Goal: Task Accomplishment & Management: Use online tool/utility

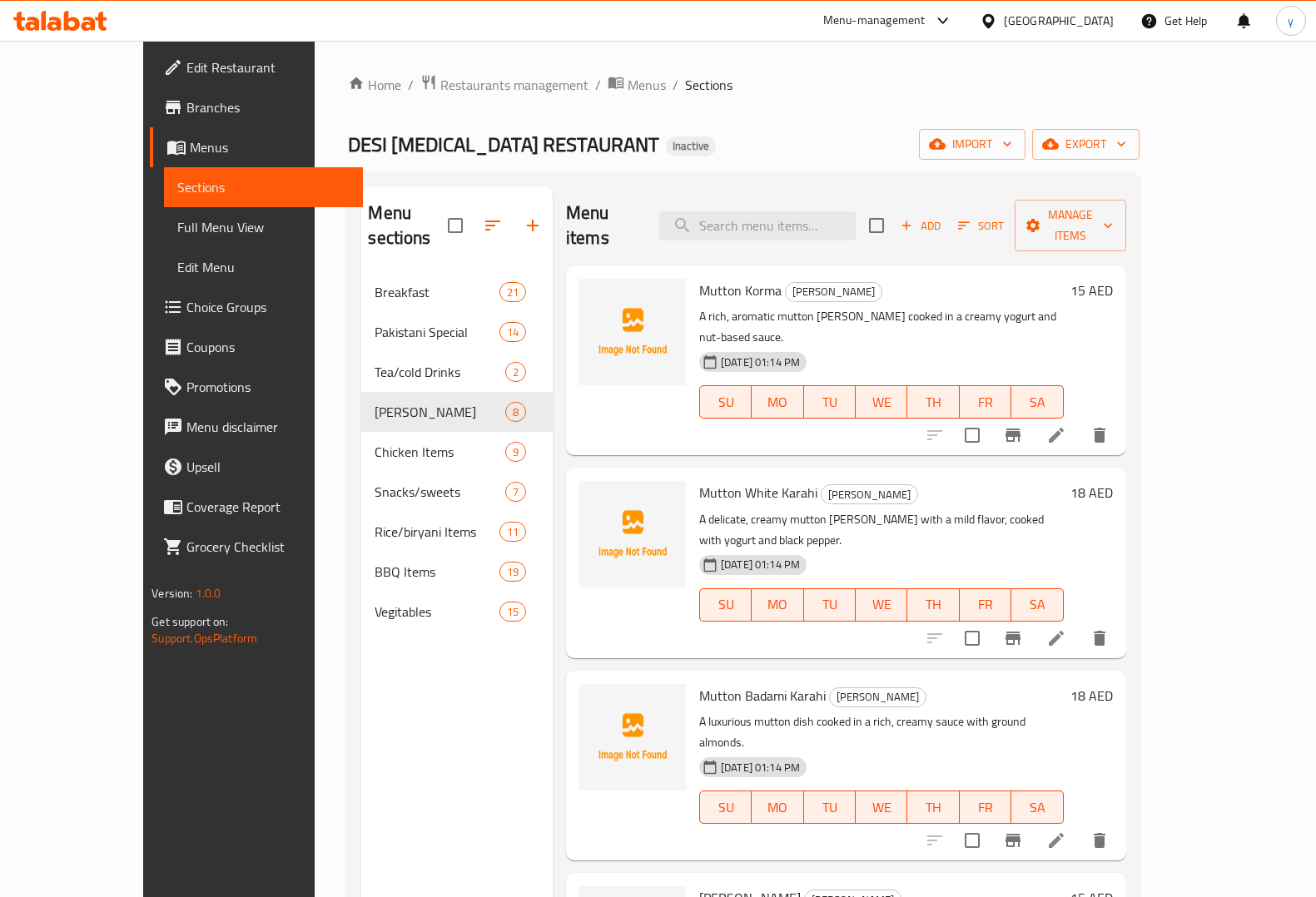
scroll to position [25, 0]
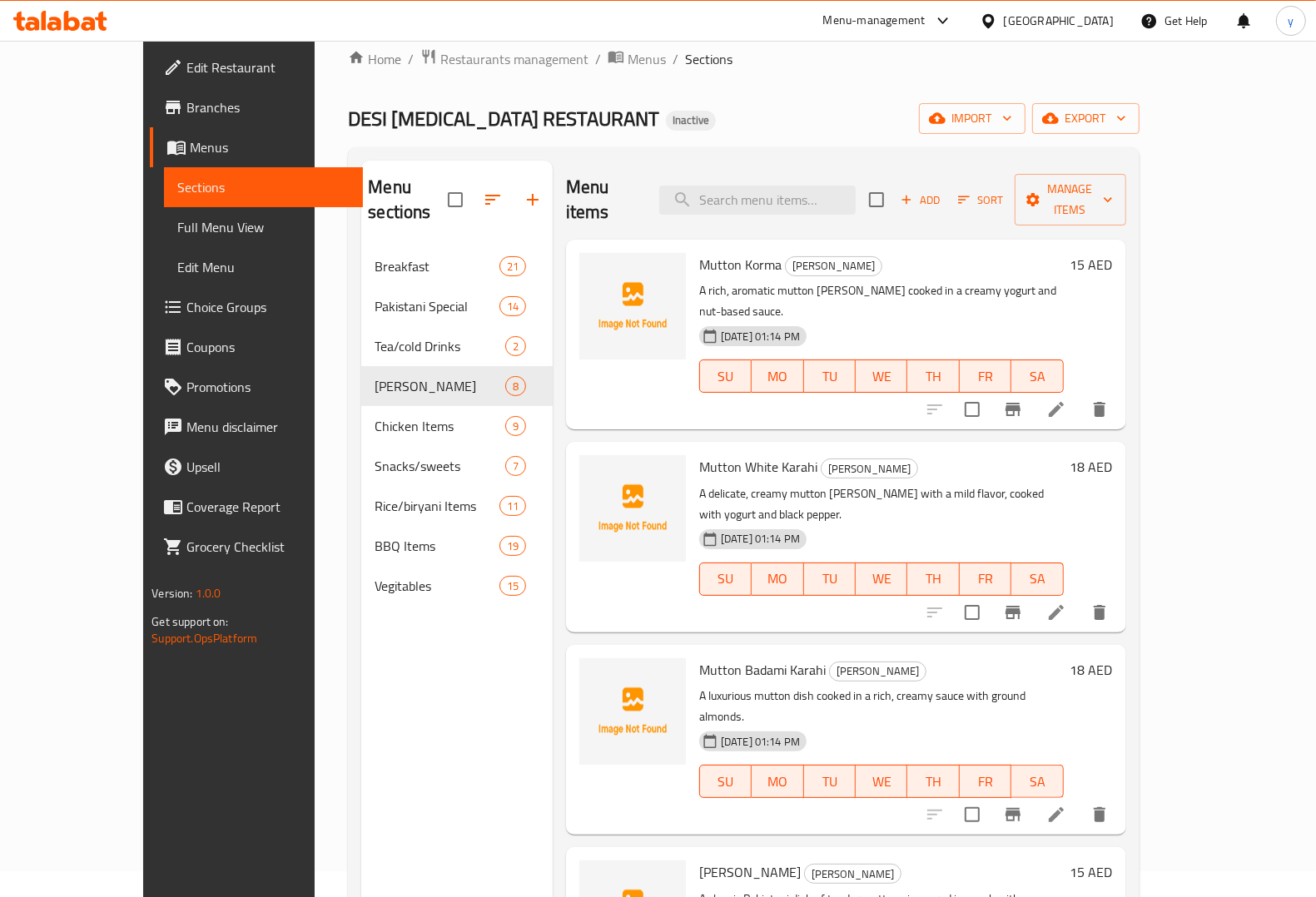
click at [189, 153] on span "Menus" at bounding box center [270, 147] width 160 height 20
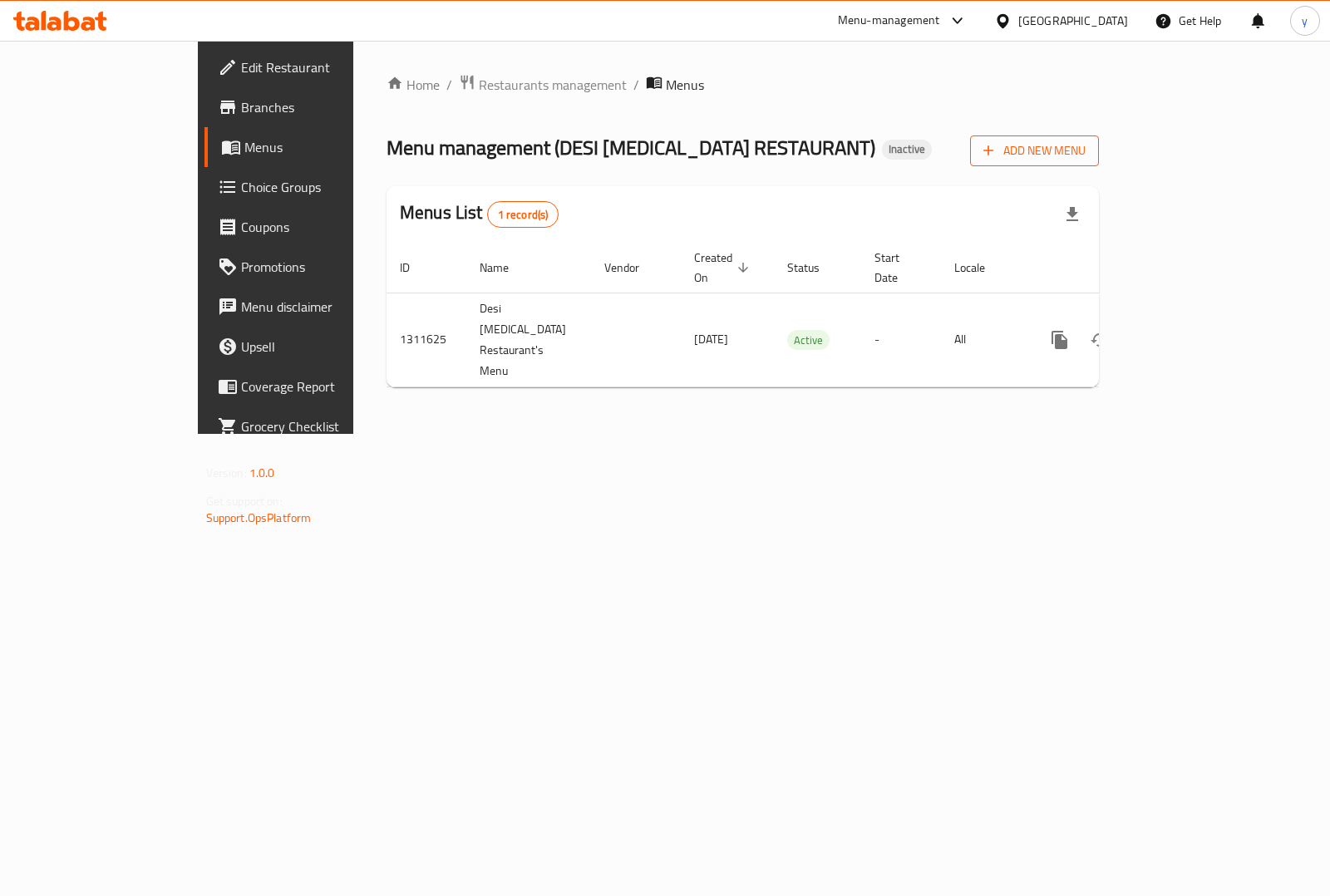
click at [1085, 144] on span "Add New Menu" at bounding box center [1034, 151] width 103 height 21
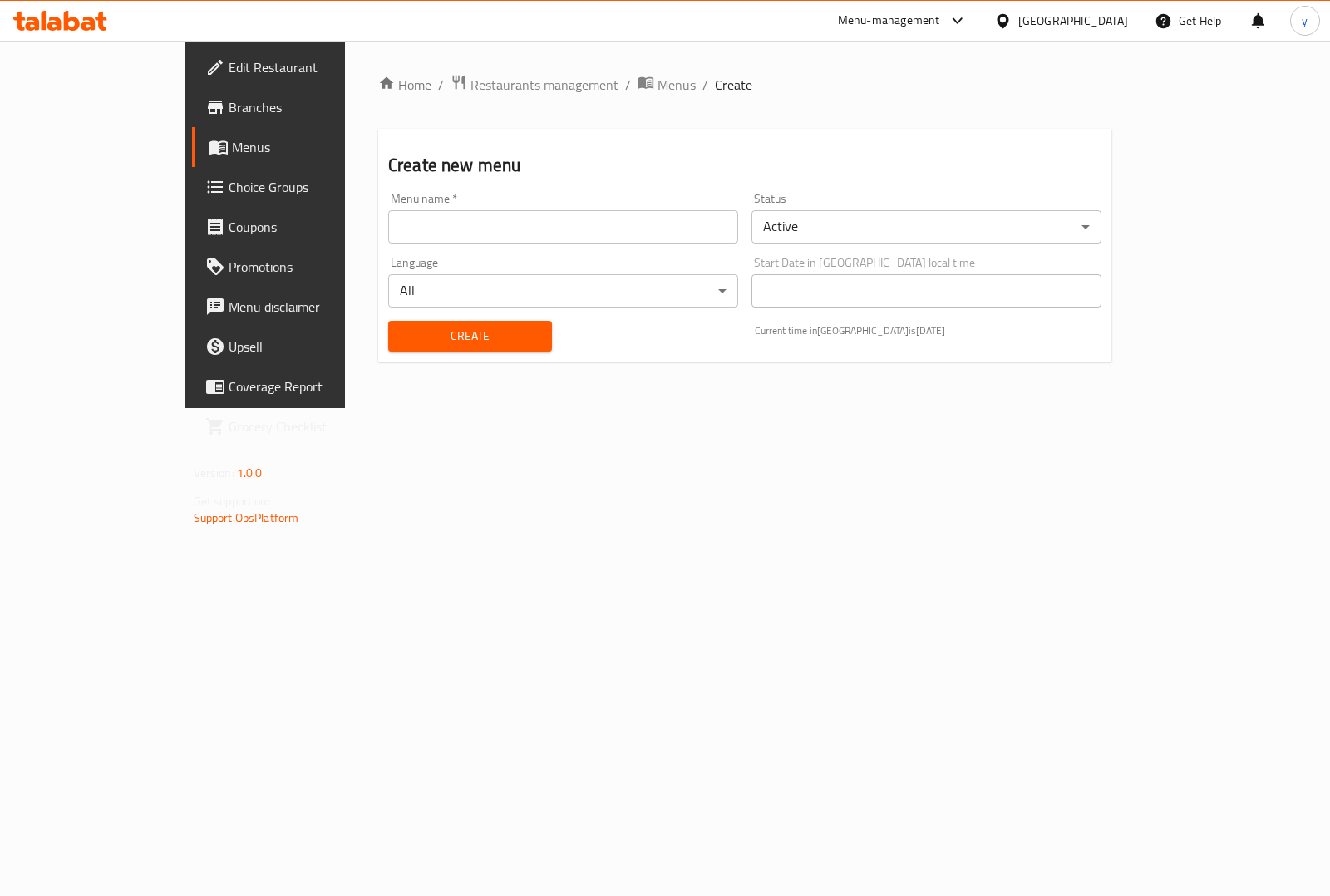
click at [561, 233] on input "text" at bounding box center [563, 226] width 350 height 33
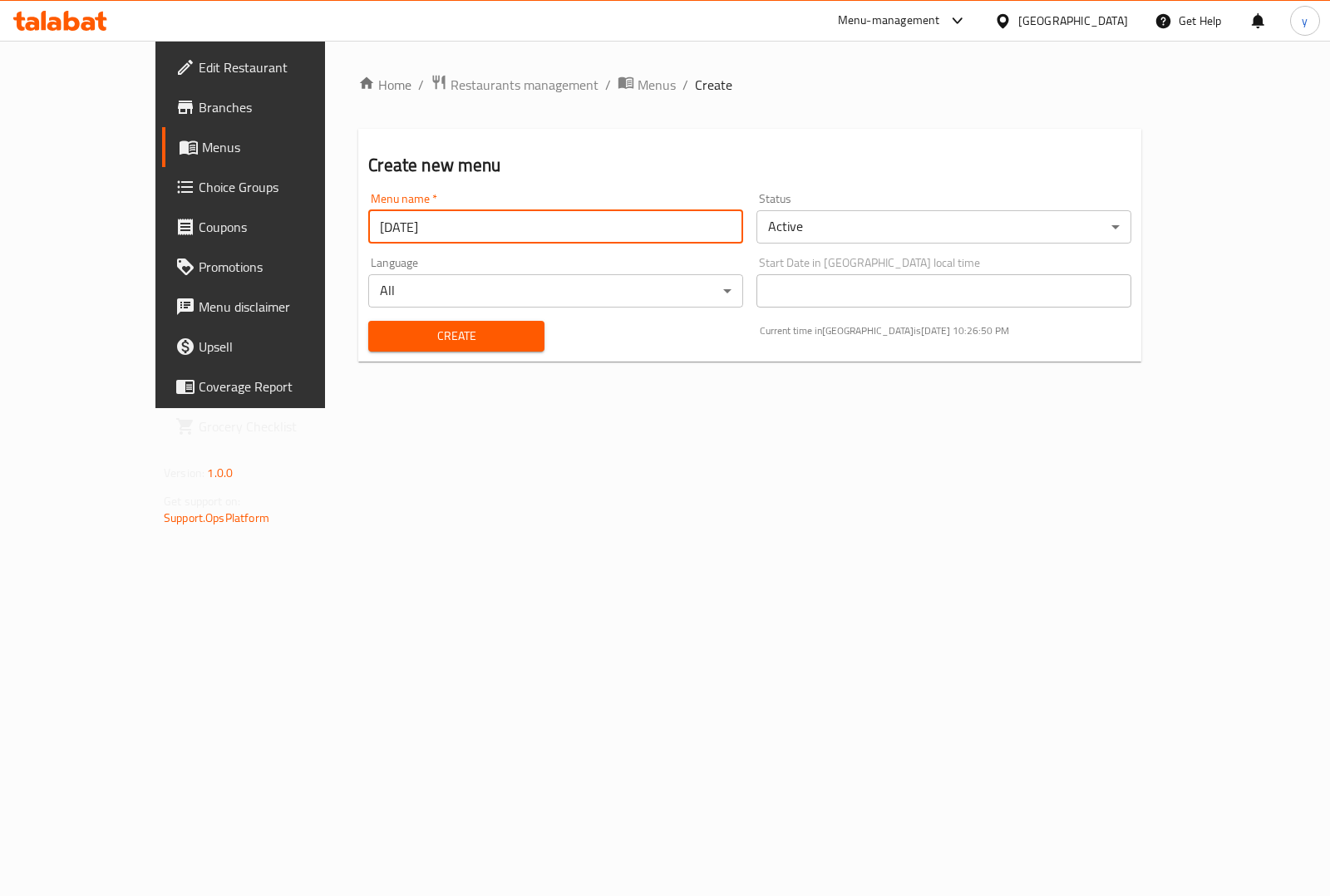
type input "[DATE]"
click at [500, 338] on button "Create" at bounding box center [456, 336] width 175 height 31
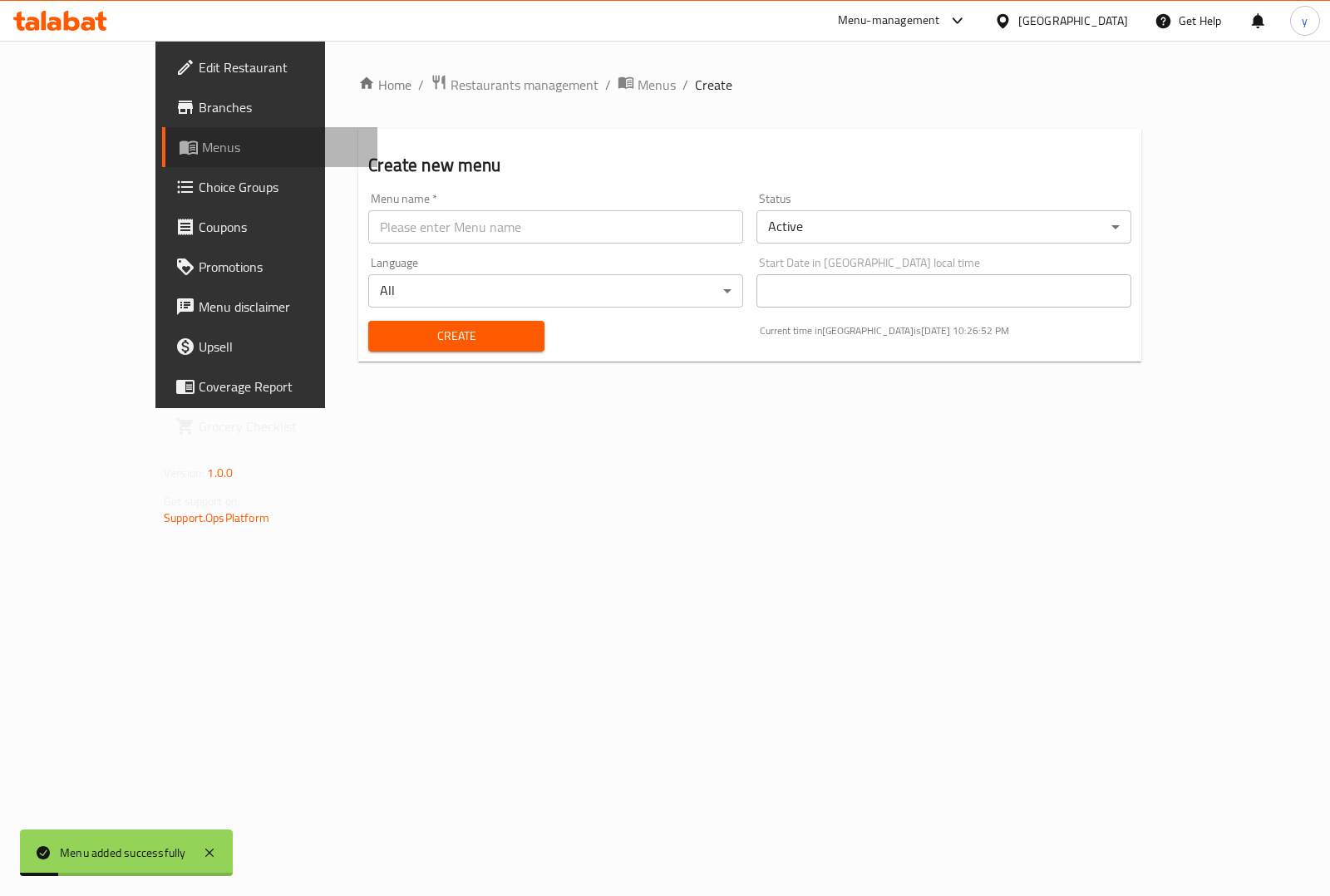
click at [202, 138] on span "Menus" at bounding box center [283, 147] width 162 height 20
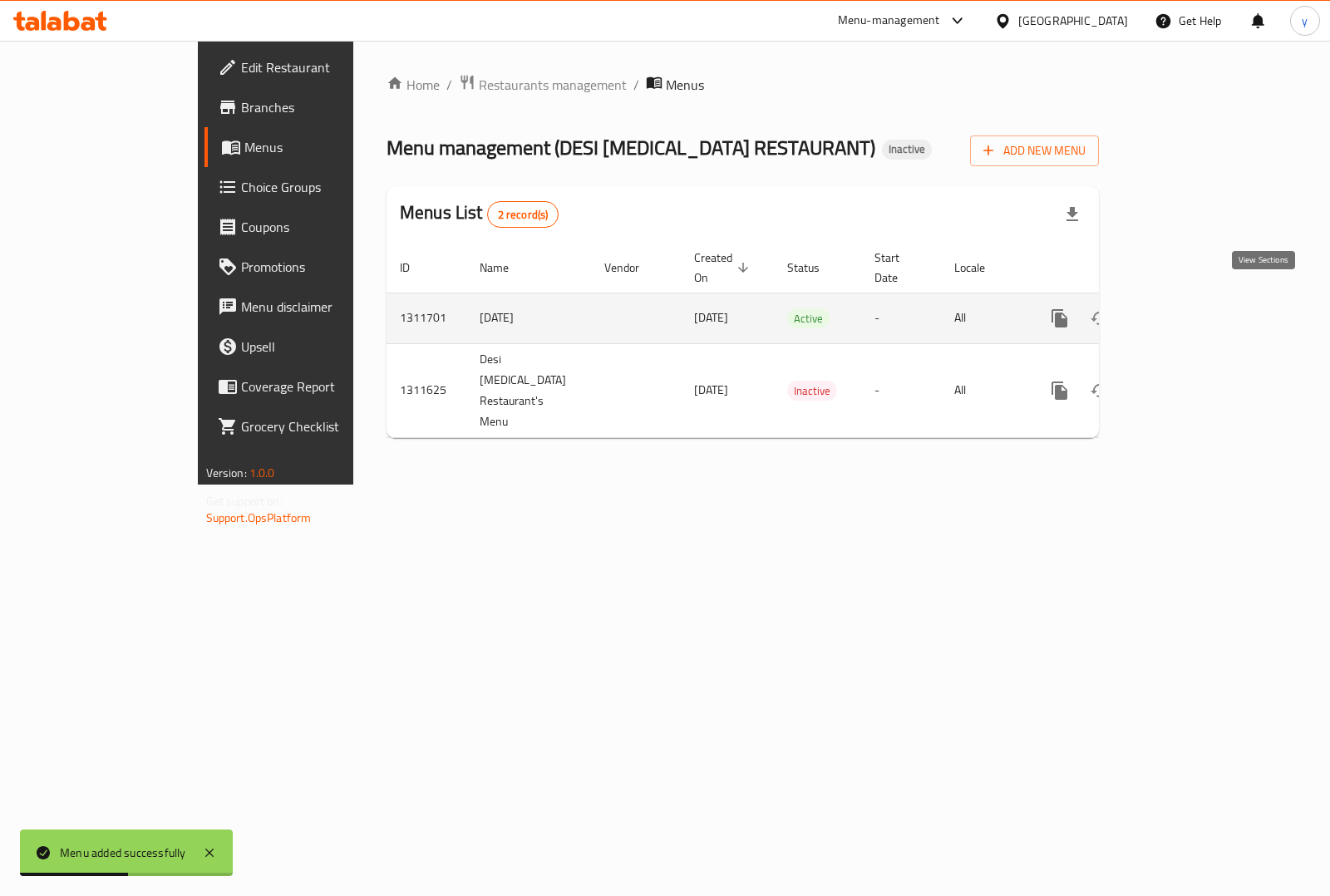
click at [1190, 309] on icon "enhanced table" at bounding box center [1178, 318] width 20 height 20
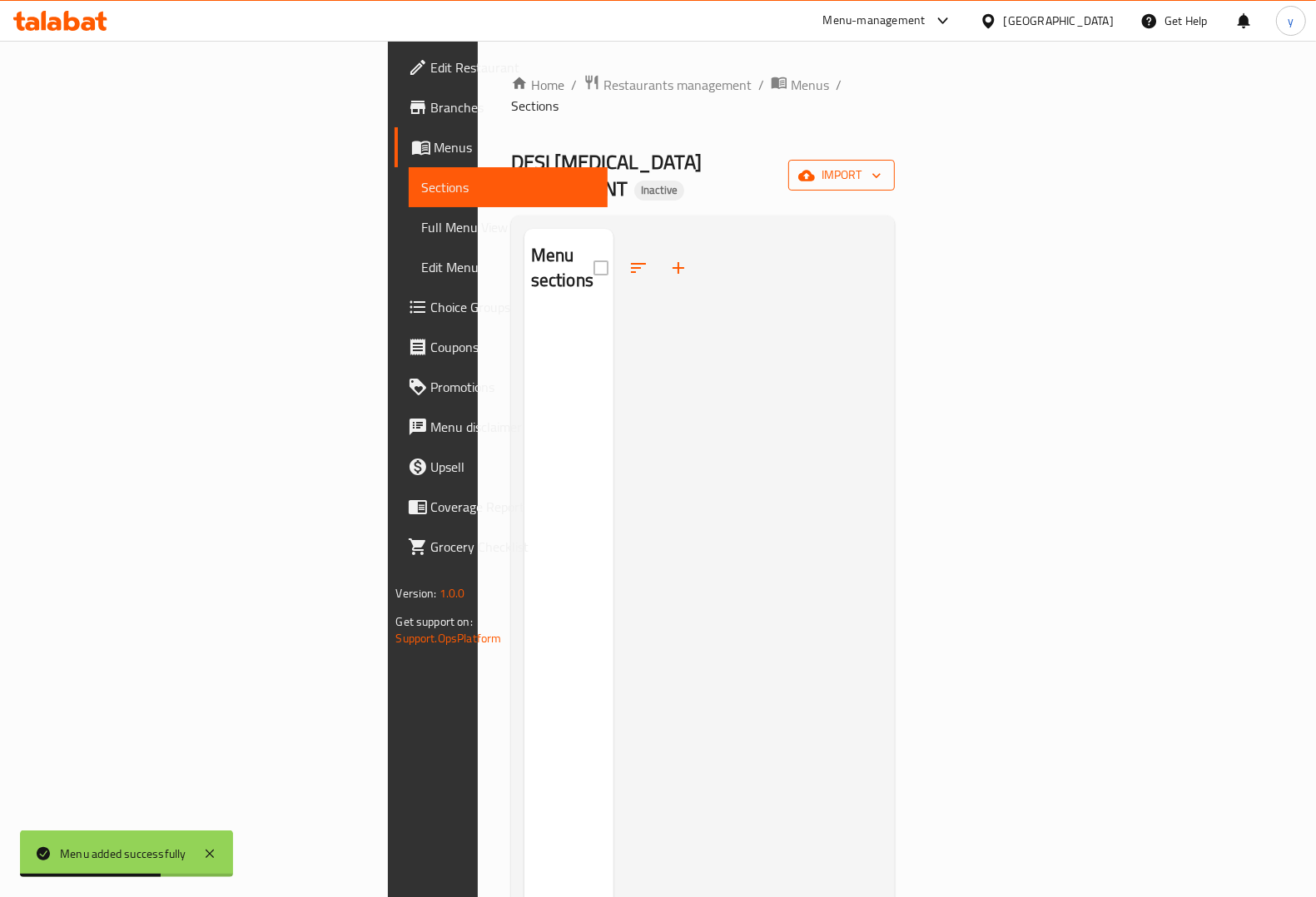
click at [881, 165] on span "import" at bounding box center [841, 175] width 80 height 21
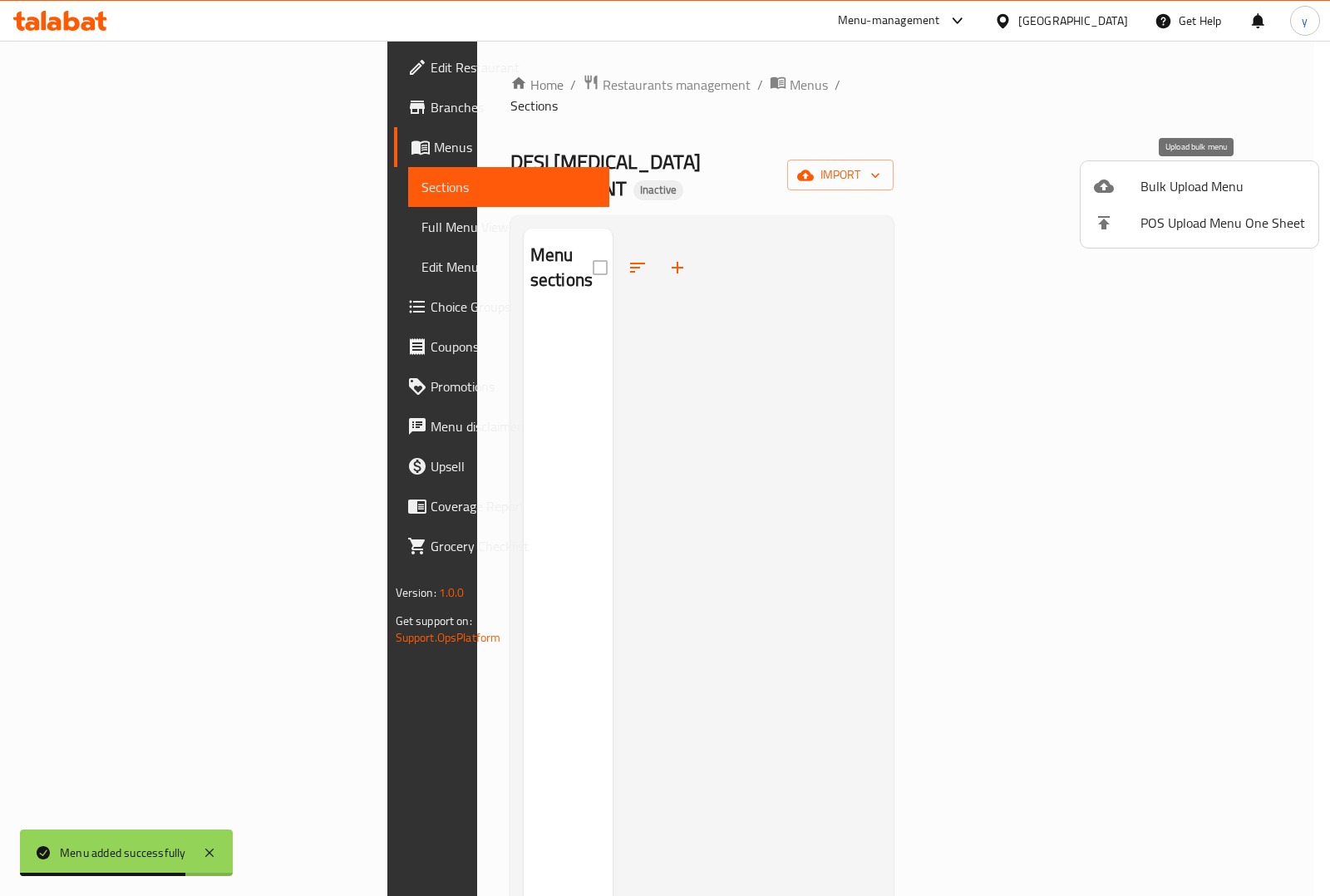
click at [1153, 184] on span "Bulk Upload Menu" at bounding box center [1223, 185] width 165 height 20
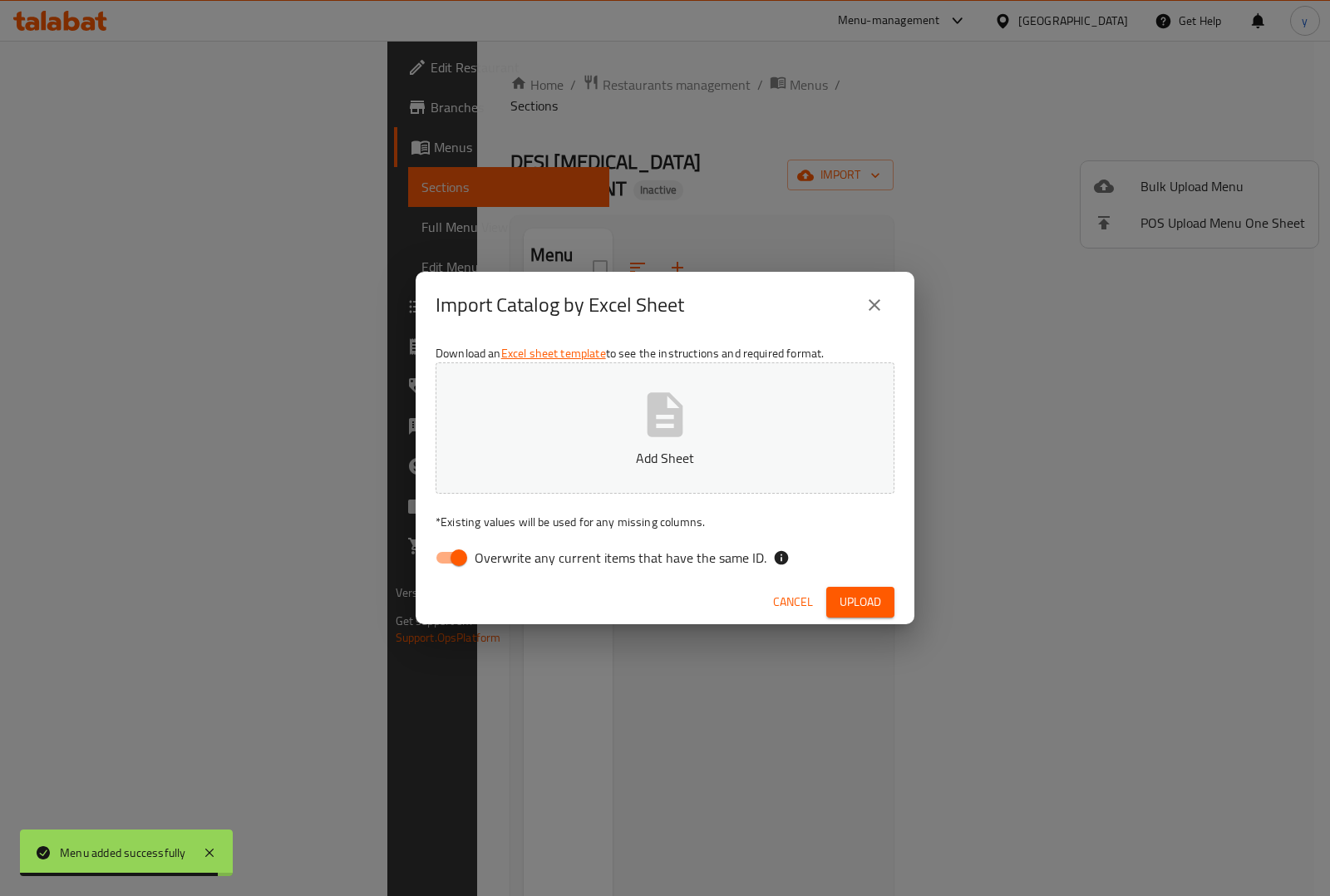
click at [457, 554] on input "Overwrite any current items that have the same ID." at bounding box center [458, 558] width 95 height 32
checkbox input "false"
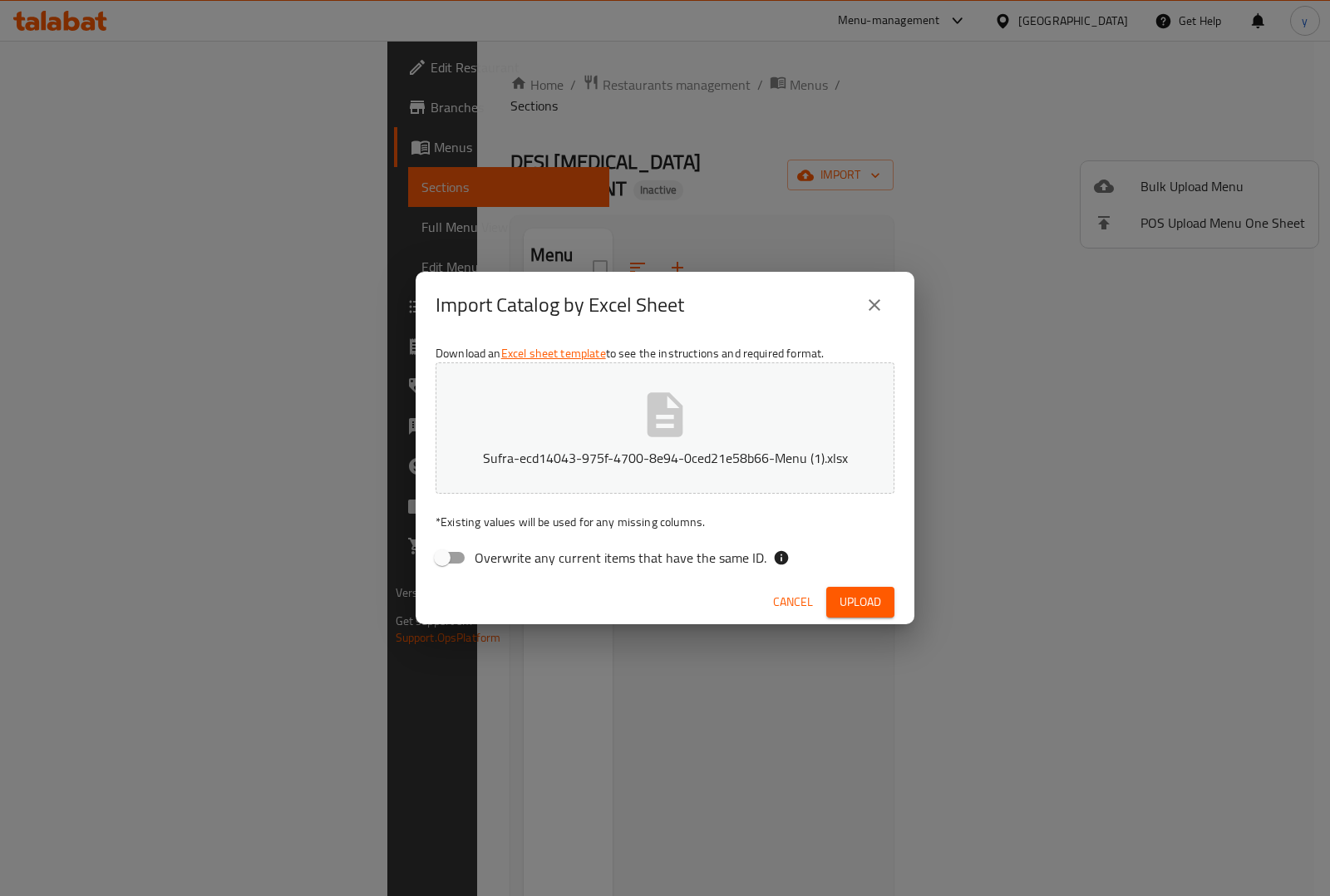
click at [871, 604] on span "Upload" at bounding box center [860, 602] width 41 height 21
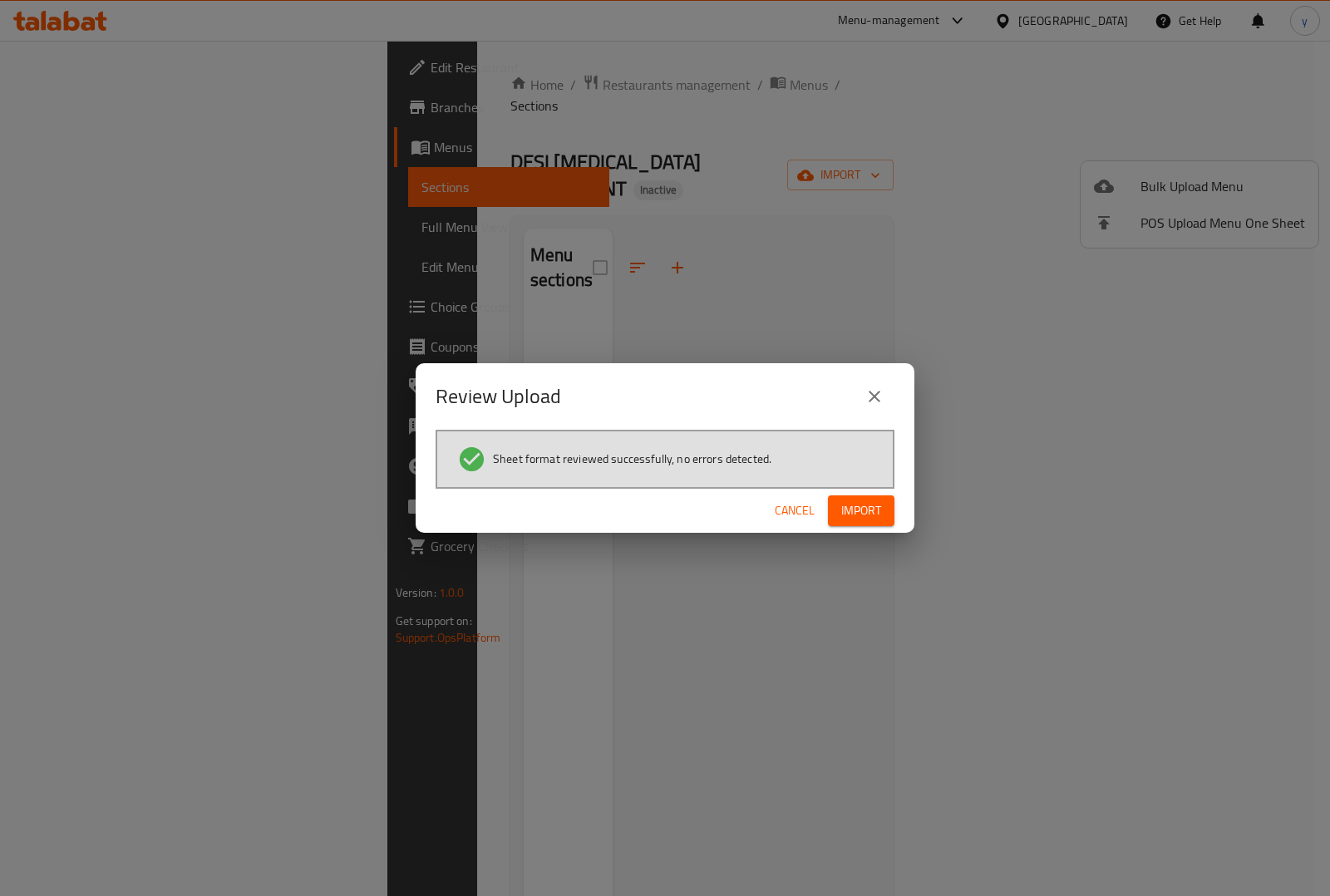
click at [854, 501] on span "Import" at bounding box center [861, 511] width 40 height 21
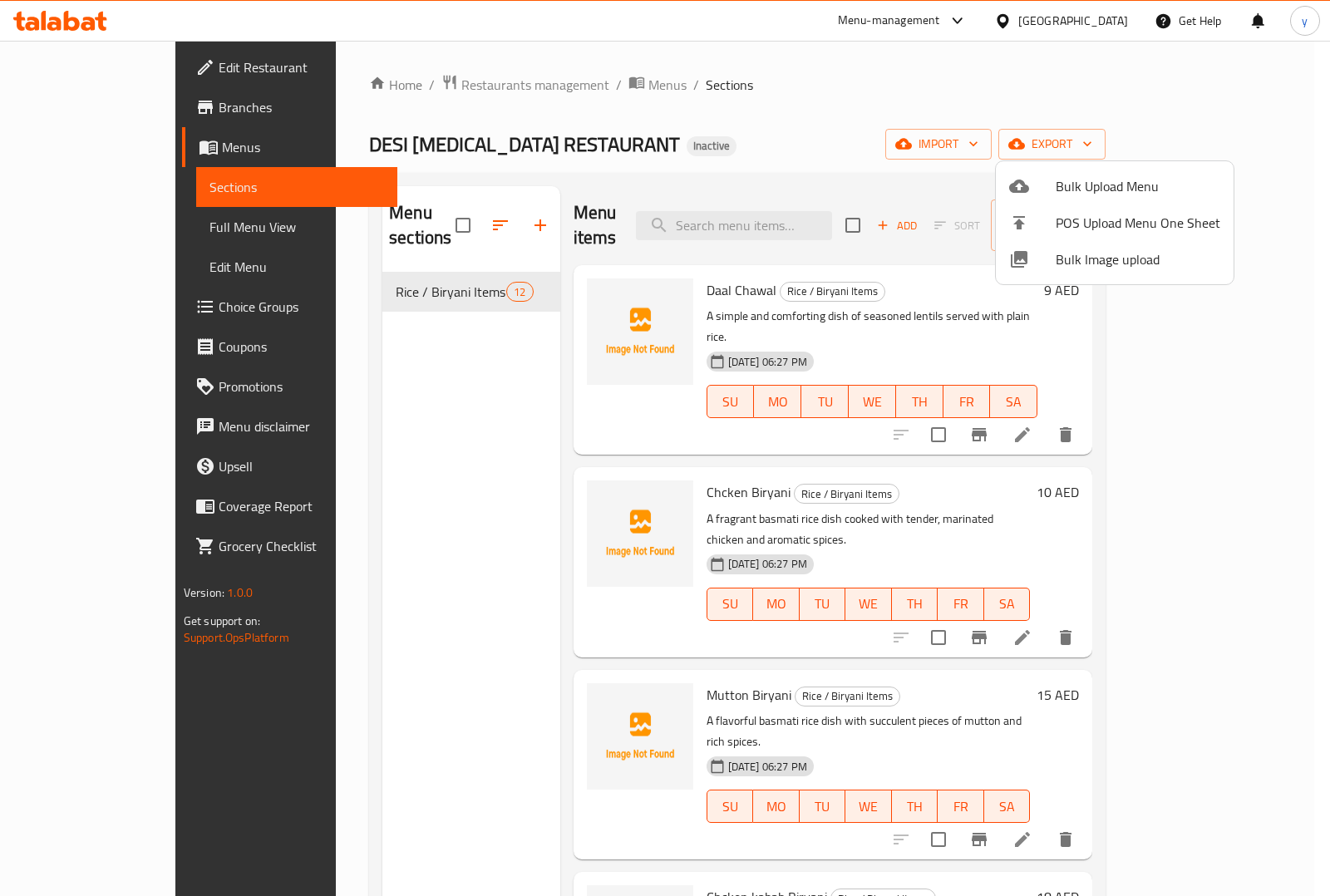
click at [1305, 182] on div at bounding box center [665, 448] width 1330 height 896
